Goal: Task Accomplishment & Management: Complete application form

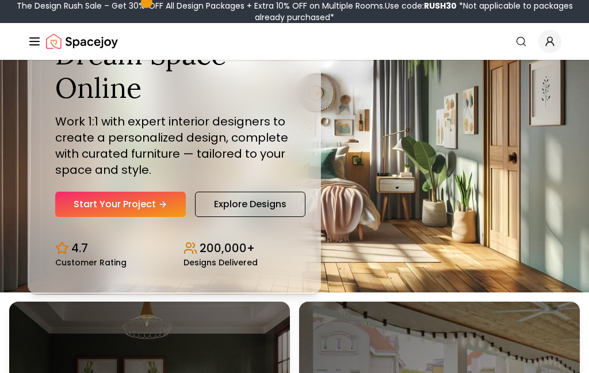
scroll to position [81, 0]
click at [147, 217] on link "Start Your Project" at bounding box center [120, 204] width 131 height 25
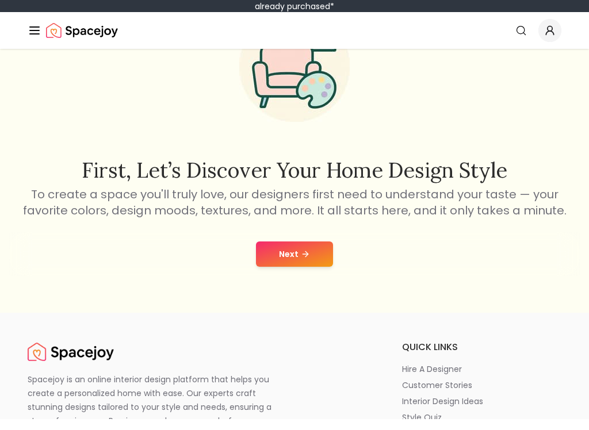
scroll to position [91, 0]
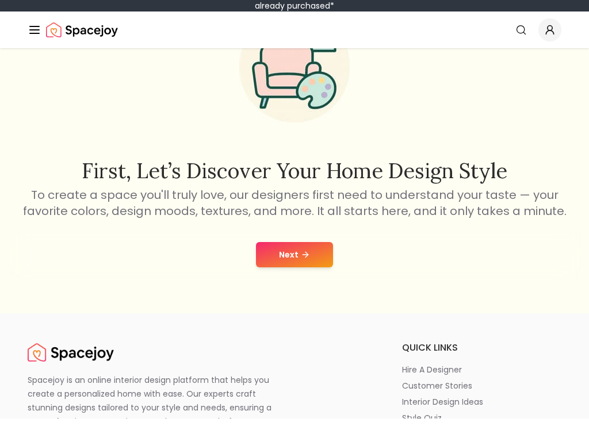
click at [285, 261] on button "Next" at bounding box center [294, 266] width 77 height 25
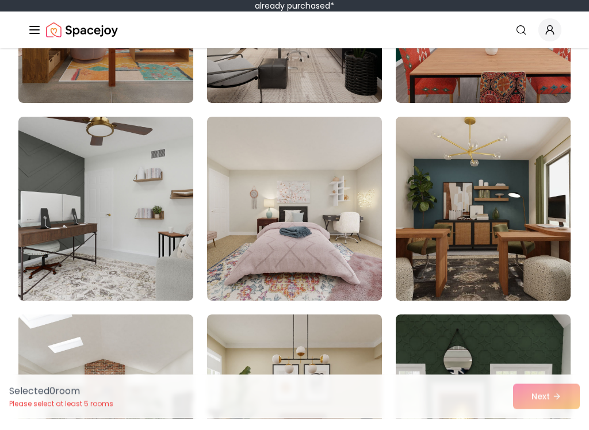
scroll to position [1230, 0]
click at [237, 163] on img at bounding box center [294, 220] width 175 height 184
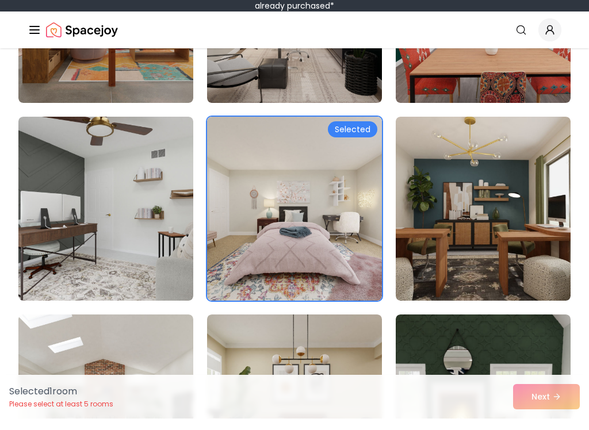
click at [250, 192] on img at bounding box center [294, 220] width 175 height 184
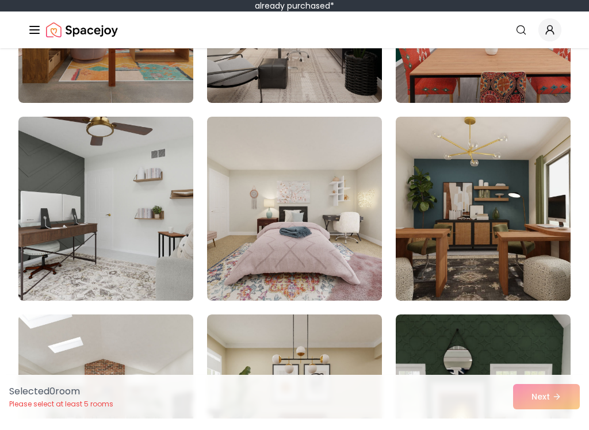
click at [431, 184] on img at bounding box center [483, 220] width 175 height 184
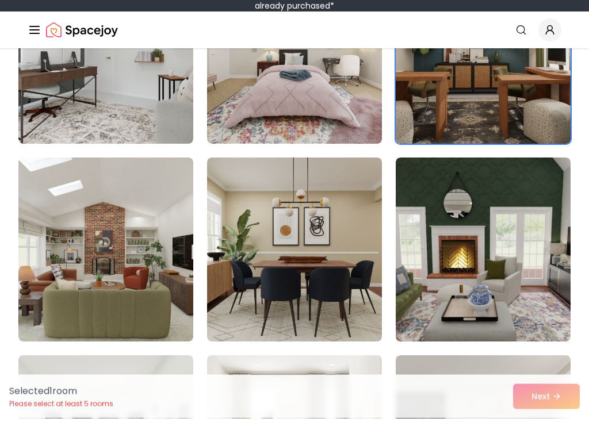
scroll to position [1389, 0]
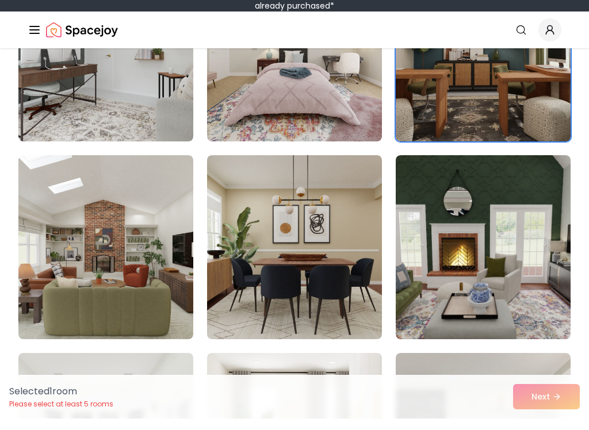
click at [100, 197] on img at bounding box center [105, 259] width 175 height 184
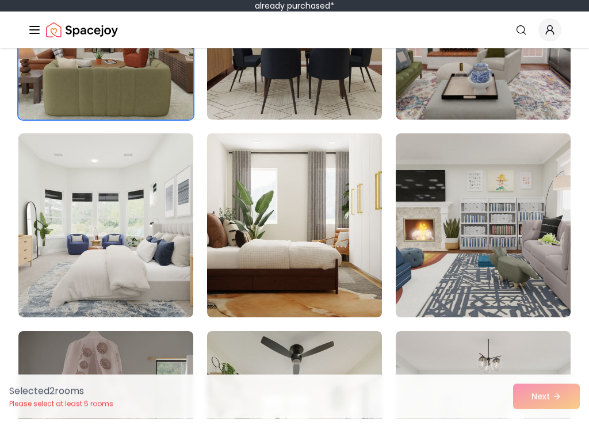
scroll to position [1610, 0]
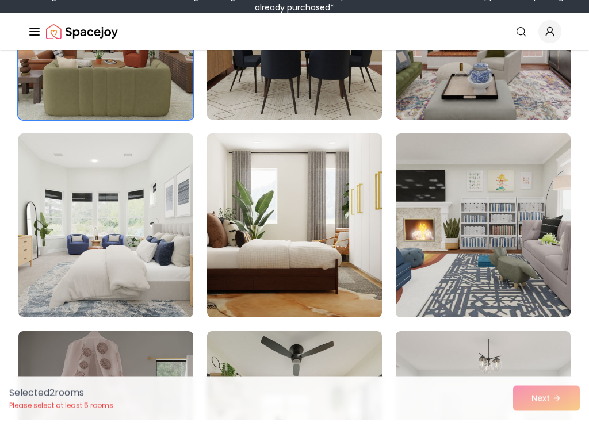
click at [256, 195] on img at bounding box center [294, 236] width 175 height 184
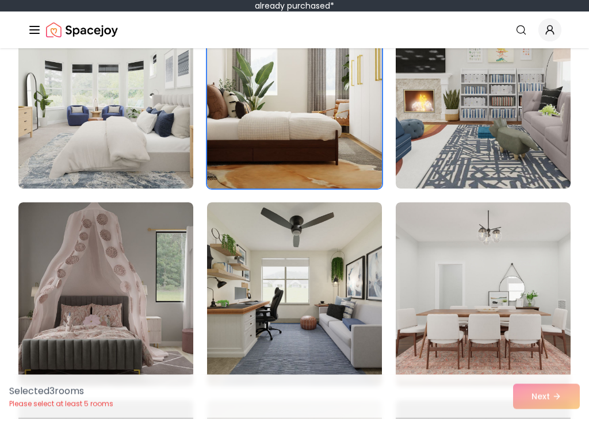
scroll to position [1756, 0]
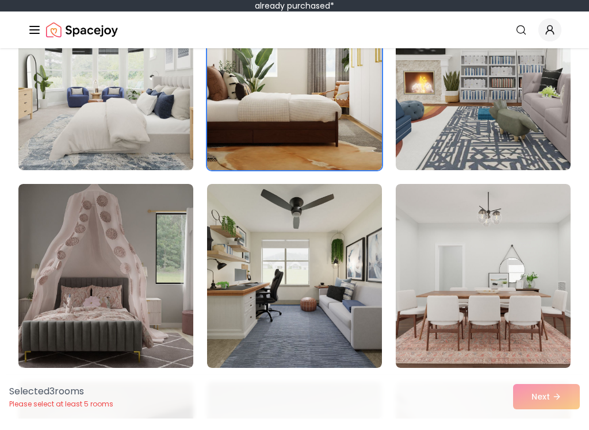
click at [103, 224] on img at bounding box center [105, 288] width 175 height 184
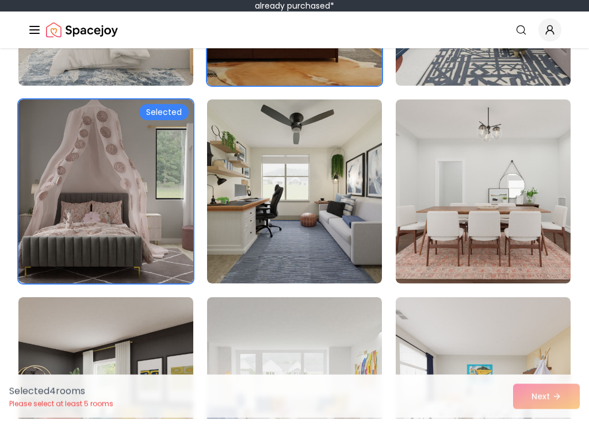
scroll to position [1841, 0]
click at [257, 157] on img at bounding box center [294, 203] width 175 height 184
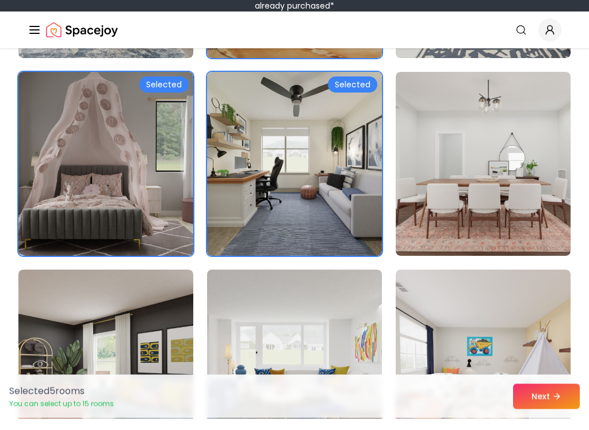
scroll to position [1890, 0]
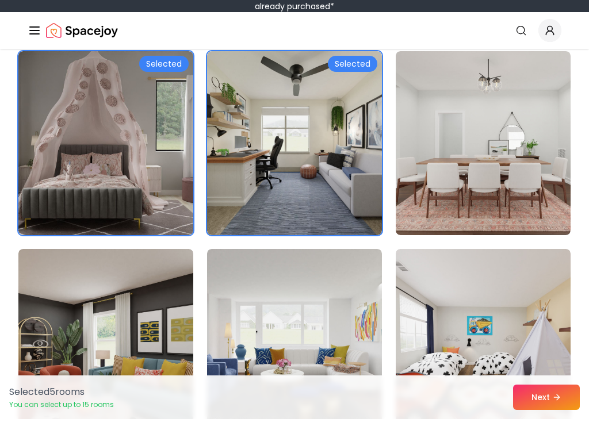
click at [525, 194] on img at bounding box center [483, 154] width 175 height 184
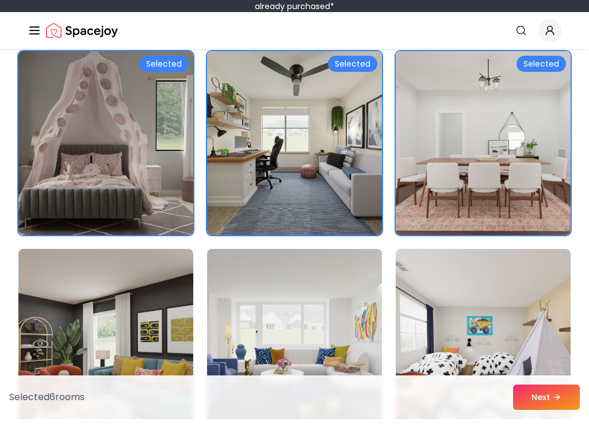
click at [527, 202] on img at bounding box center [483, 154] width 175 height 184
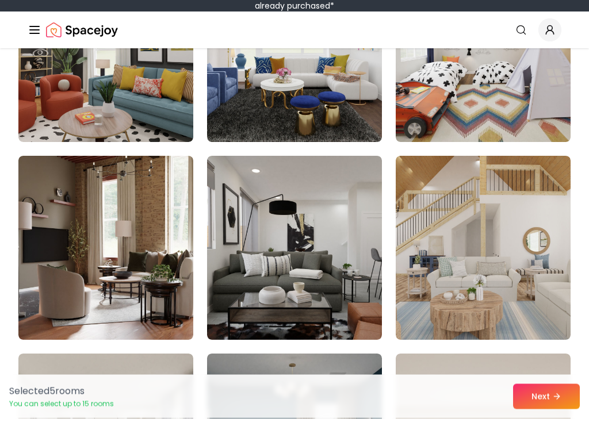
scroll to position [2180, 0]
click at [143, 206] on img at bounding box center [105, 259] width 175 height 184
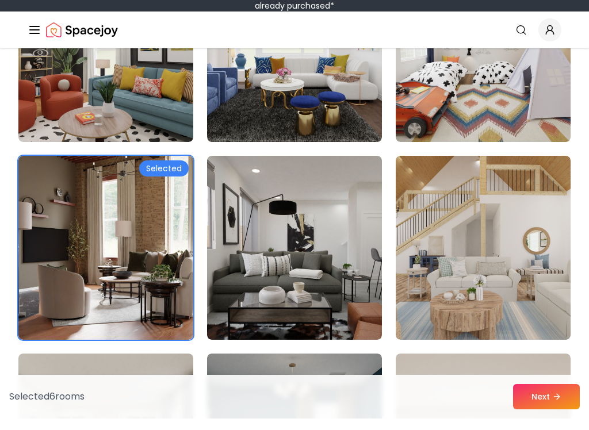
click at [490, 187] on img at bounding box center [483, 259] width 175 height 184
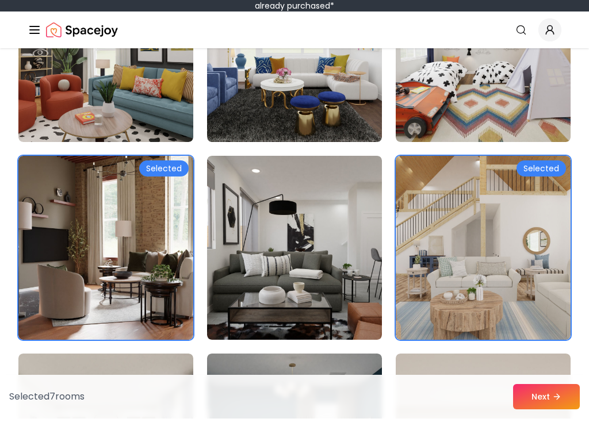
click at [561, 408] on button "Next" at bounding box center [546, 408] width 67 height 25
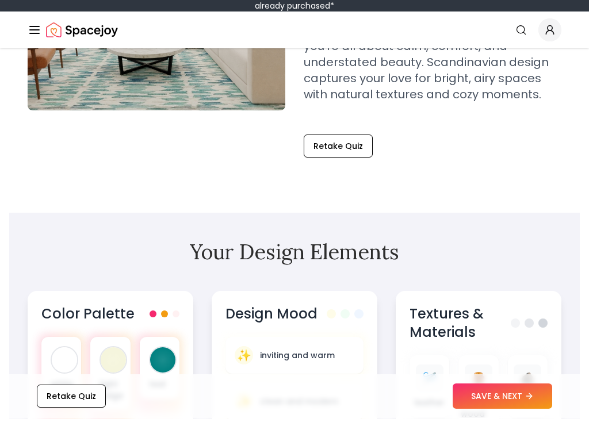
scroll to position [301, 0]
